Goal: Navigation & Orientation: Find specific page/section

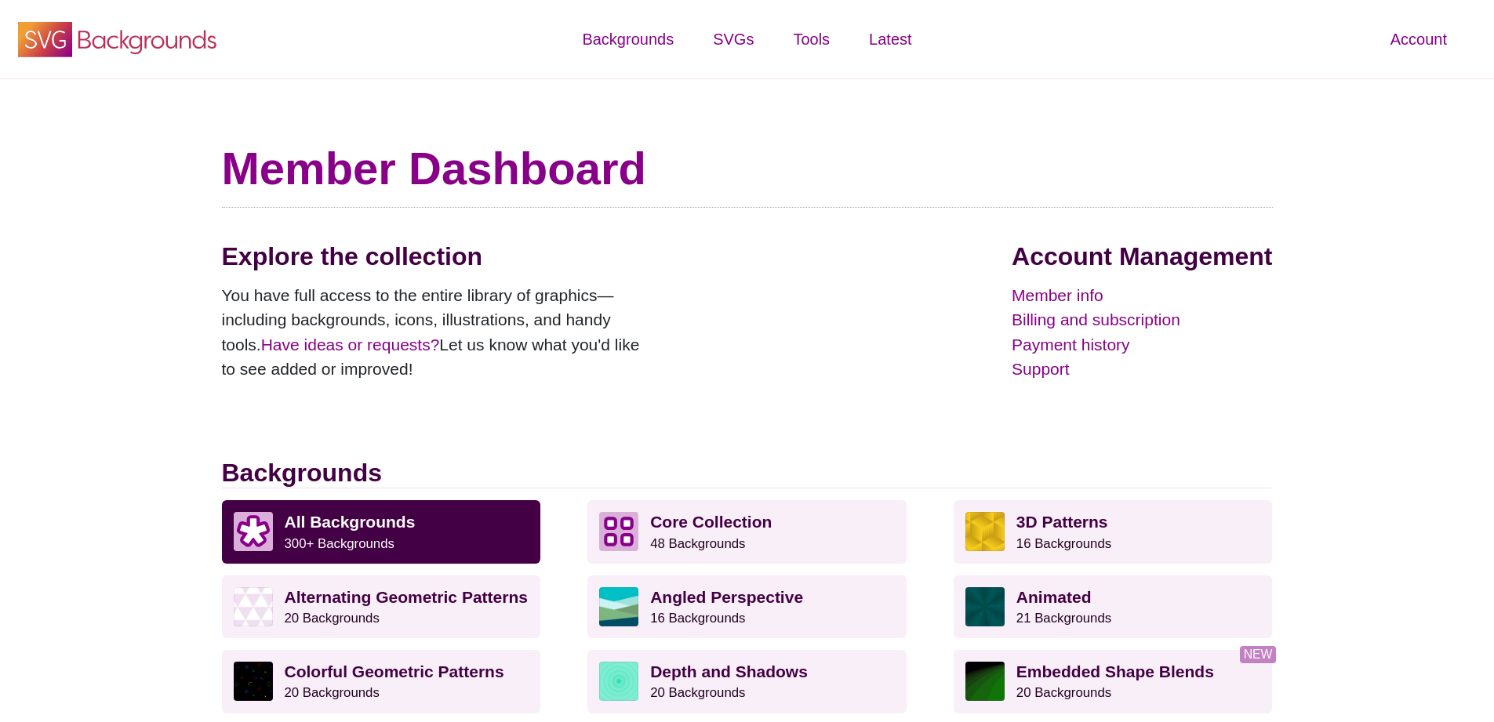
click at [93, 38] on icon "SVG Backgrounds Logo" at bounding box center [118, 39] width 204 height 39
click at [1043, 378] on link "Support" at bounding box center [1142, 369] width 260 height 25
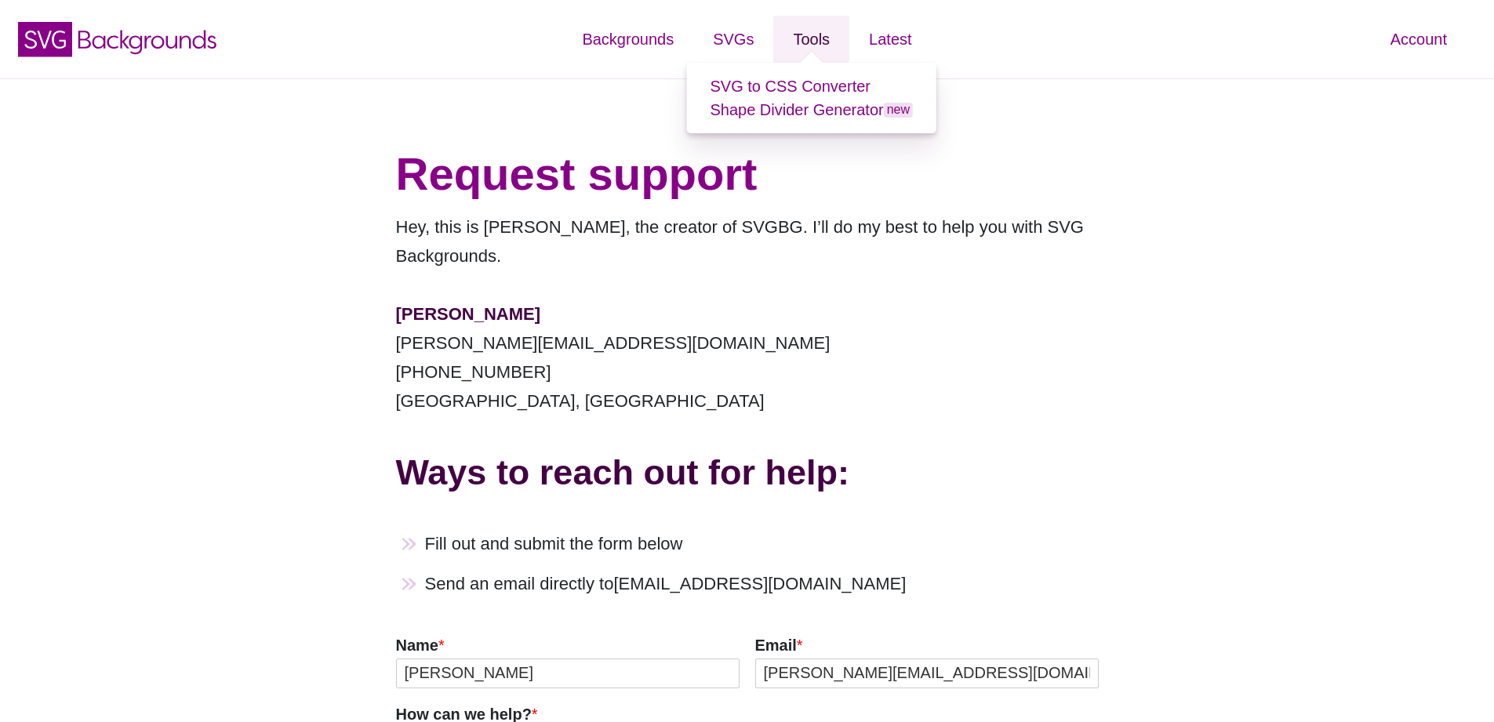
click at [804, 44] on link "Tools" at bounding box center [811, 39] width 76 height 47
